Goal: Transaction & Acquisition: Purchase product/service

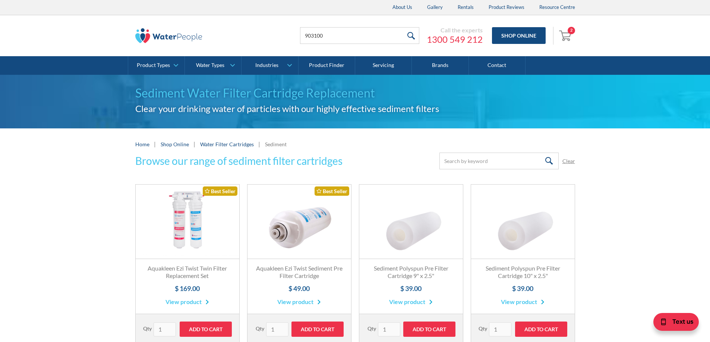
type input "903100"
click at [403, 27] on input "submit" at bounding box center [411, 35] width 16 height 17
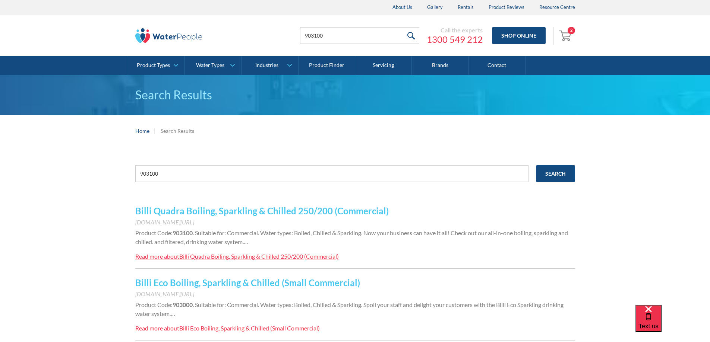
click at [303, 212] on link "Billi Quadra Boiling, Sparkling & Chilled 250/200 (Commercial)" at bounding box center [261, 211] width 253 height 11
